Goal: Task Accomplishment & Management: Use online tool/utility

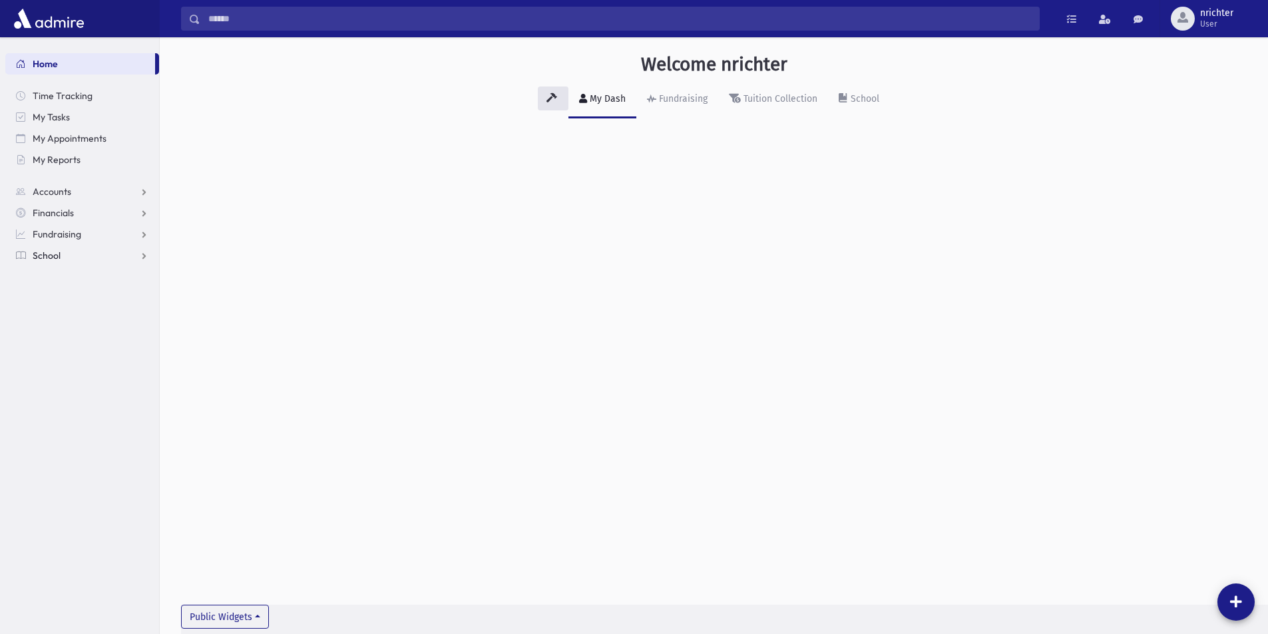
click at [67, 264] on link "School" at bounding box center [82, 255] width 154 height 21
click at [87, 292] on link "Attendance" at bounding box center [82, 298] width 154 height 21
click at [67, 316] on span "Entry" at bounding box center [62, 320] width 23 height 12
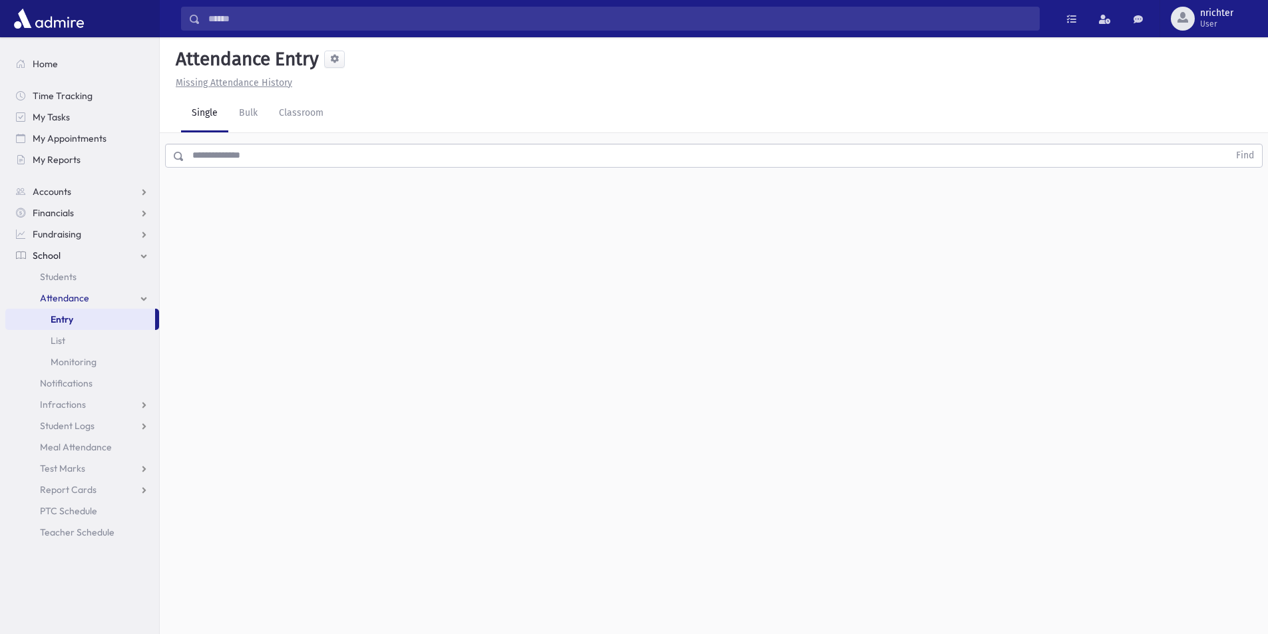
click at [339, 164] on input "text" at bounding box center [706, 156] width 1045 height 24
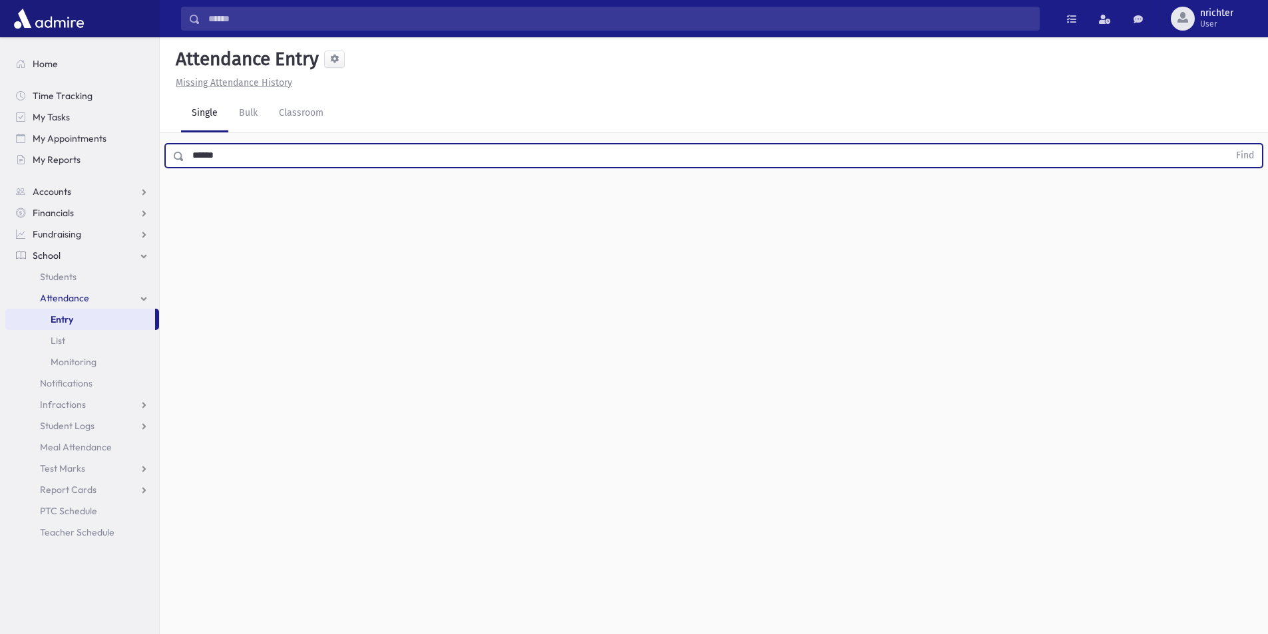
type input "******"
click at [1228, 144] on button "Find" at bounding box center [1245, 155] width 34 height 23
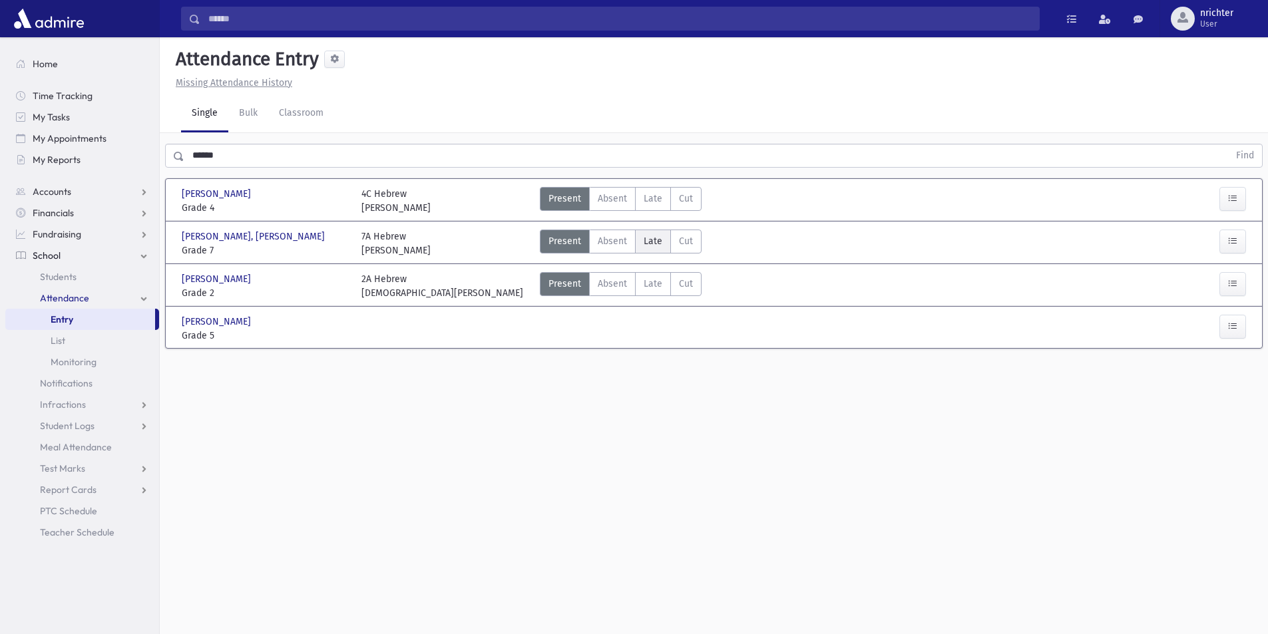
click at [659, 236] on span "Late" at bounding box center [653, 241] width 19 height 14
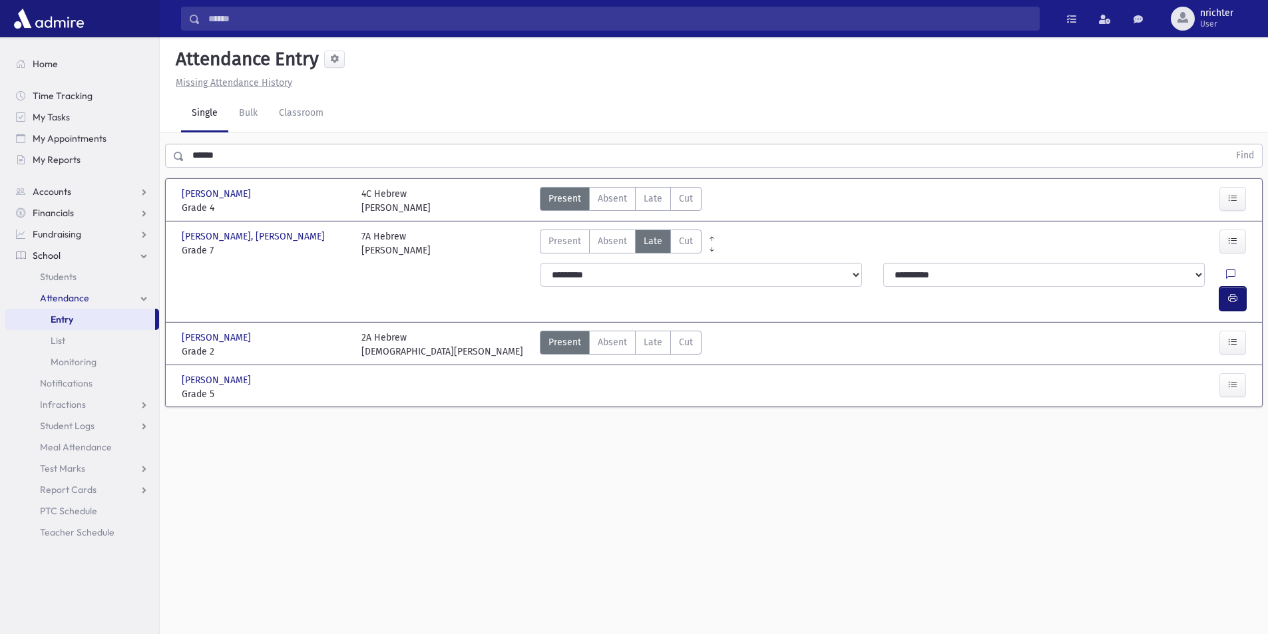
click at [1230, 293] on icon "button" at bounding box center [1232, 298] width 9 height 11
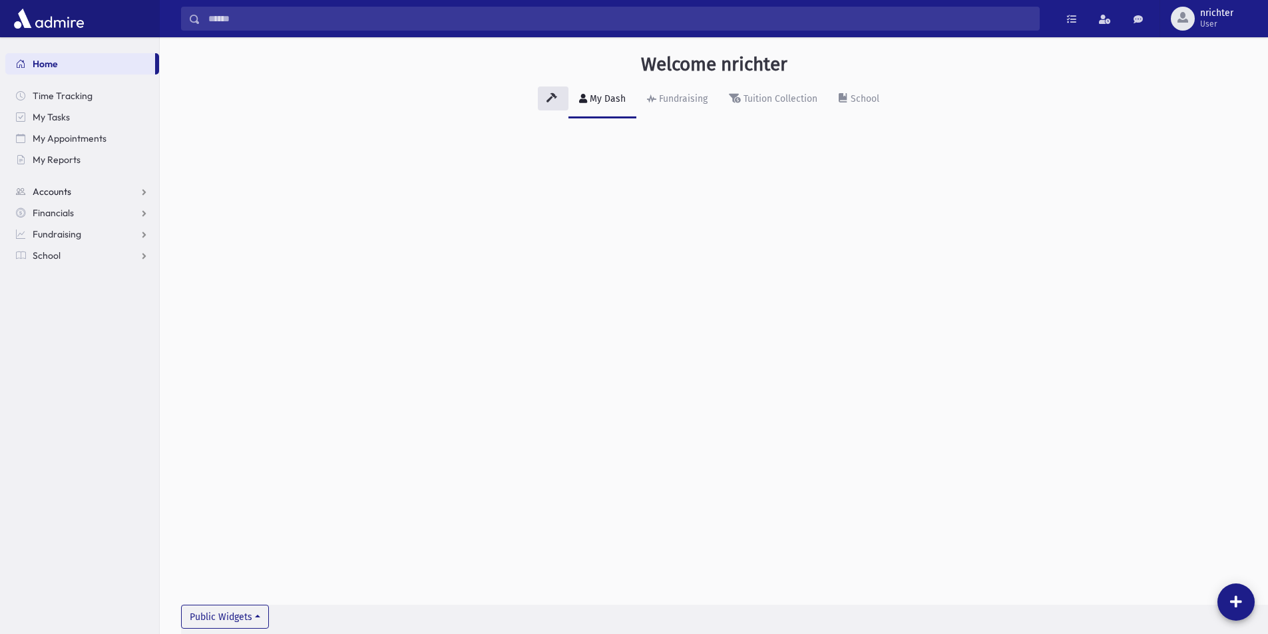
click at [83, 196] on link "Accounts" at bounding box center [82, 191] width 154 height 21
click at [71, 294] on link "School" at bounding box center [82, 298] width 154 height 21
click at [70, 306] on link "Attendance" at bounding box center [82, 298] width 154 height 21
click at [63, 317] on span "Entry" at bounding box center [62, 320] width 23 height 12
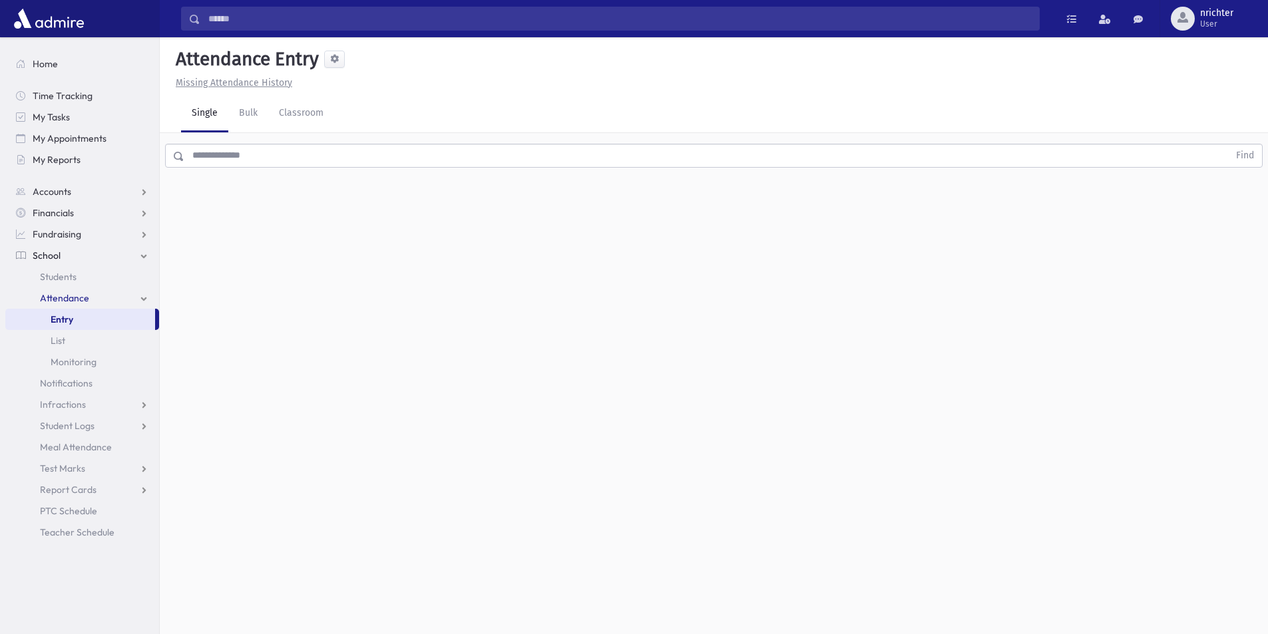
click at [266, 162] on input "text" at bounding box center [706, 156] width 1045 height 24
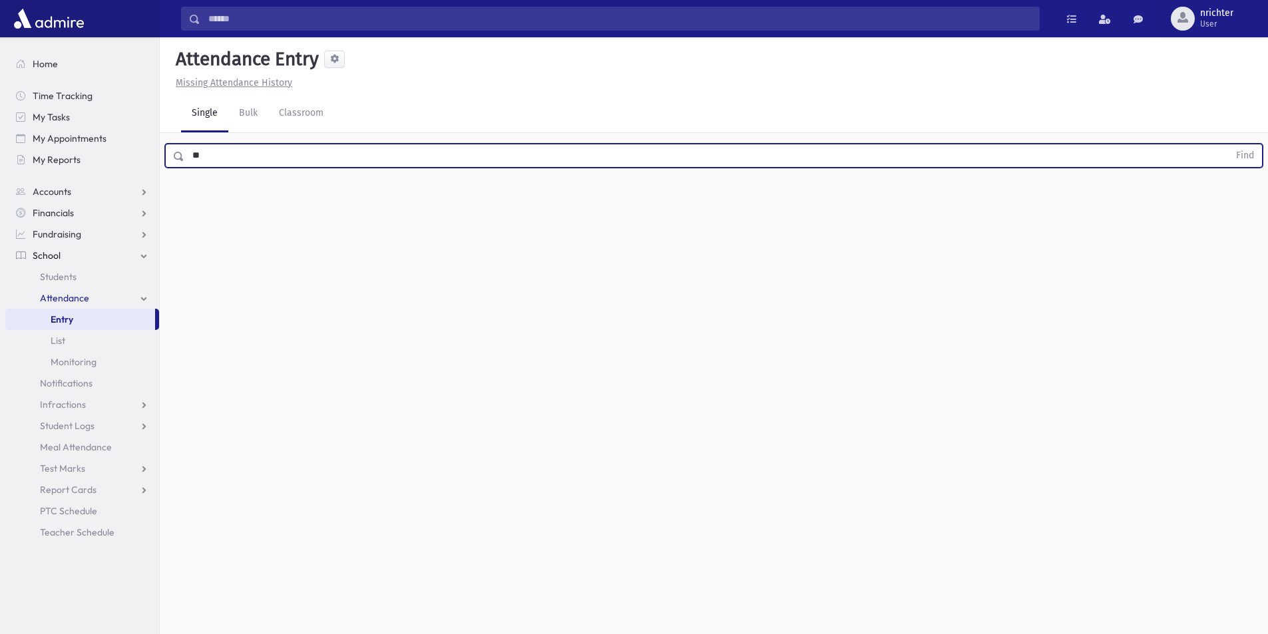
type input "*"
type input "******"
click at [1228, 144] on button "Find" at bounding box center [1245, 155] width 34 height 23
